Goal: Information Seeking & Learning: Learn about a topic

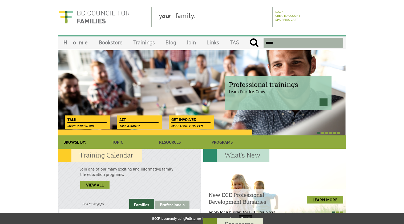
scroll to position [160, 0]
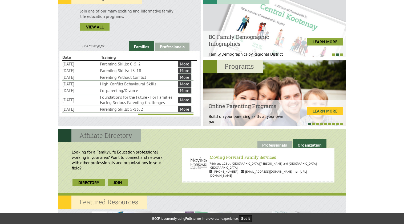
click at [325, 110] on link "LEARN MORE" at bounding box center [325, 110] width 36 height 7
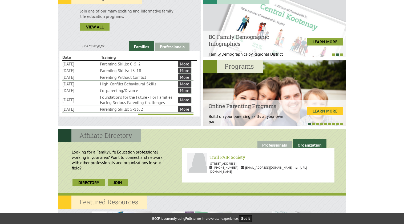
click at [333, 113] on link "LEARN MORE" at bounding box center [325, 110] width 36 height 7
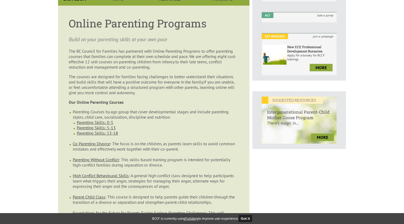
scroll to position [160, 0]
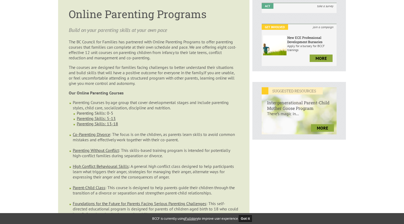
click at [99, 111] on link "Parenting Skills: 0-5" at bounding box center [95, 113] width 36 height 5
